Goal: Information Seeking & Learning: Learn about a topic

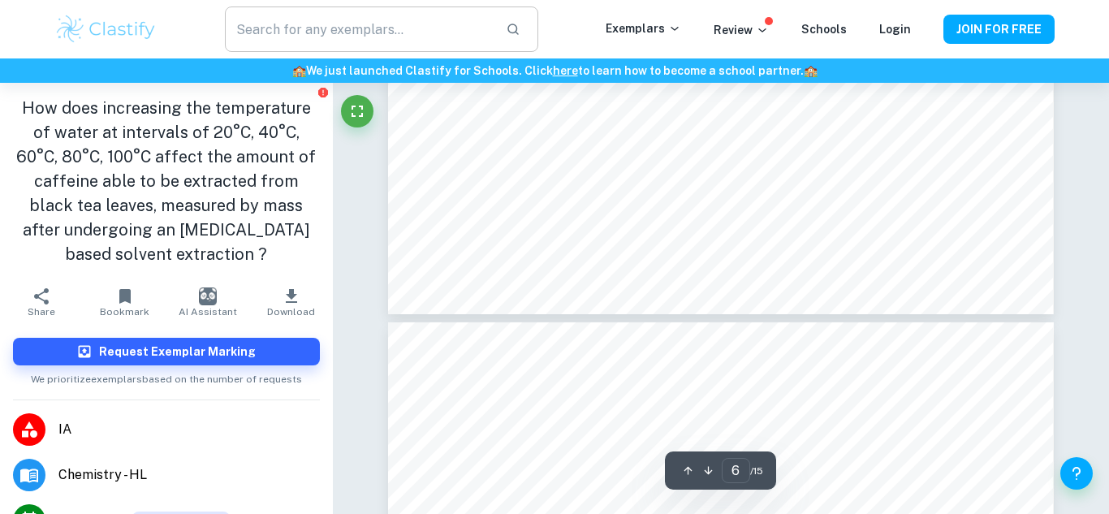
scroll to position [5208, 0]
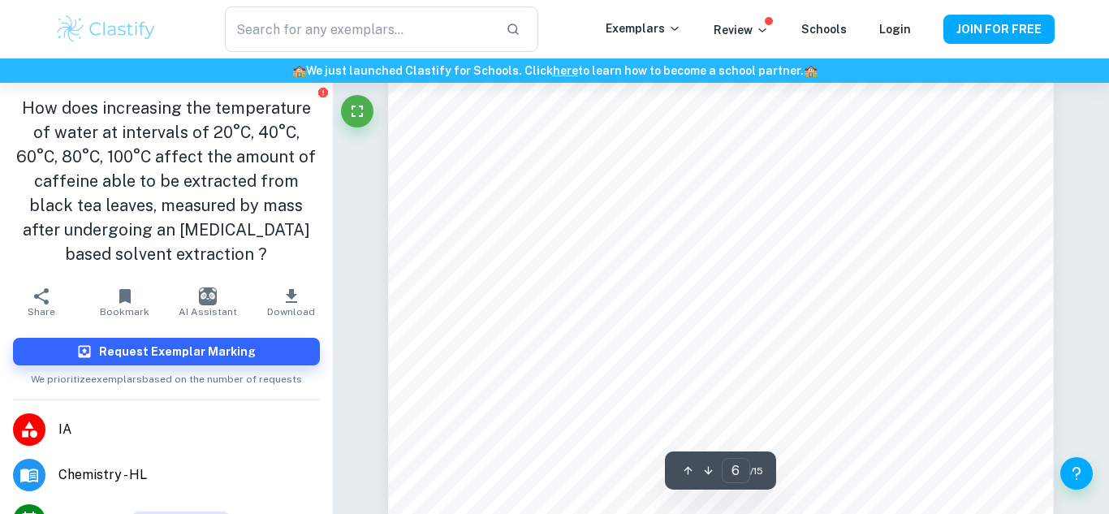
type input "5"
click at [331, 37] on input "text" at bounding box center [359, 28] width 268 height 45
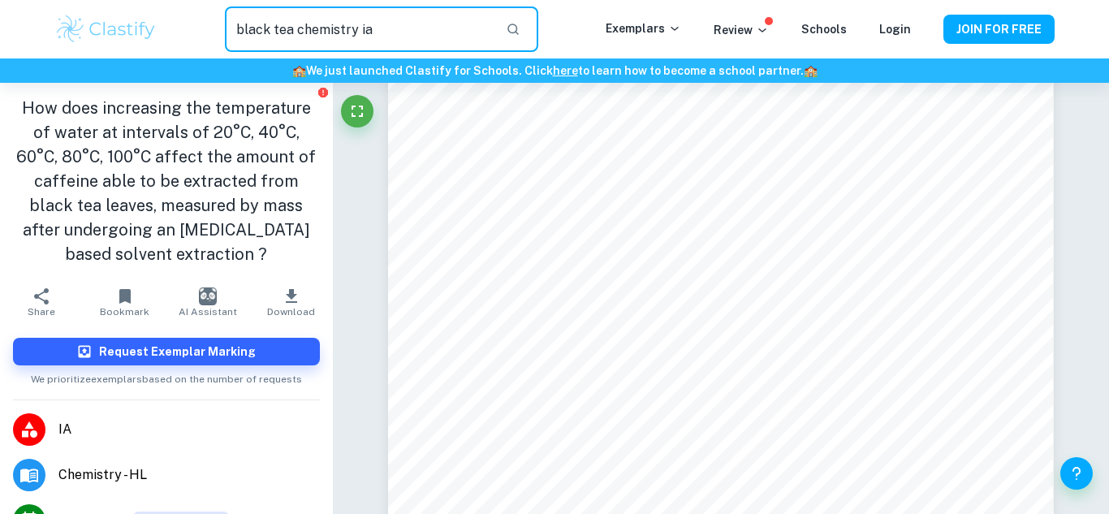
type input "black tea chemistry ia"
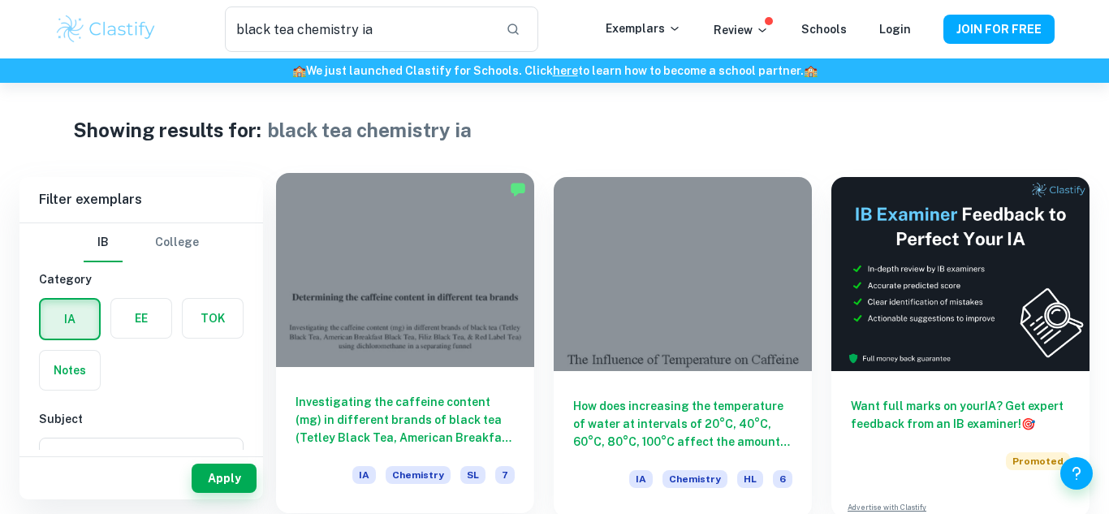
click at [395, 393] on h6 "Investigating the caffeine content (mg) in different brands of black tea (Tetle…" at bounding box center [405, 420] width 219 height 54
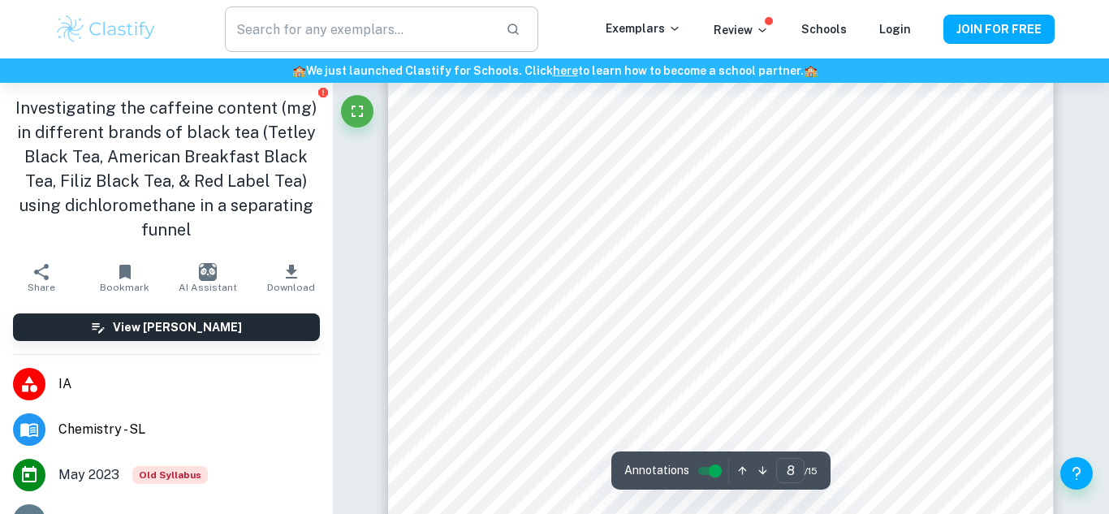
scroll to position [6532, 0]
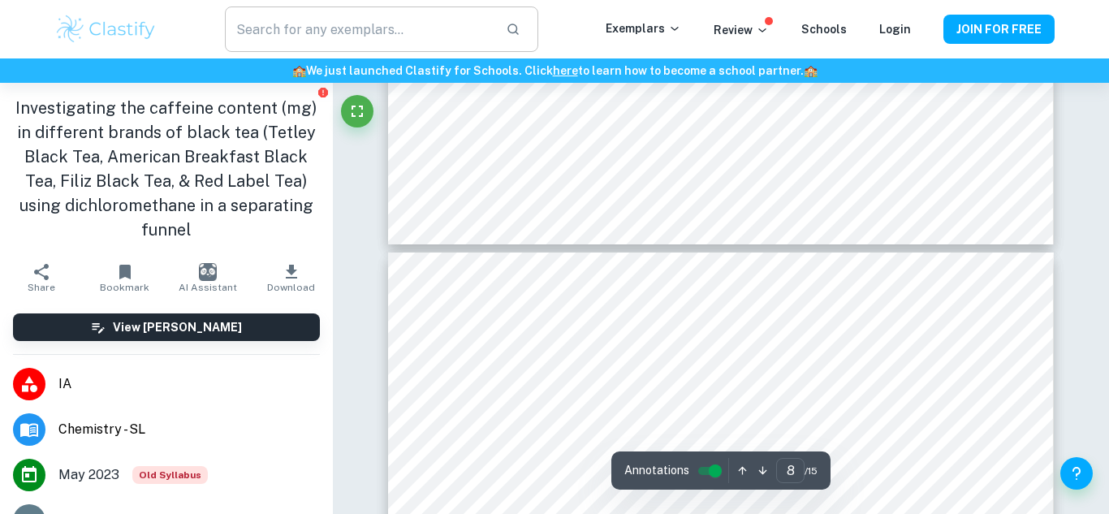
type input "7"
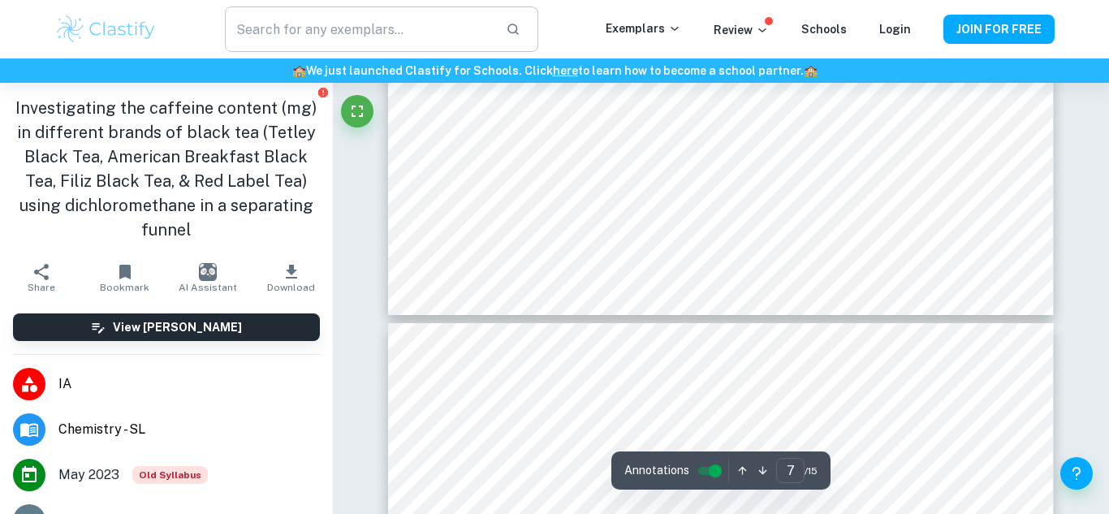
scroll to position [6070, 0]
